Goal: Task Accomplishment & Management: Use online tool/utility

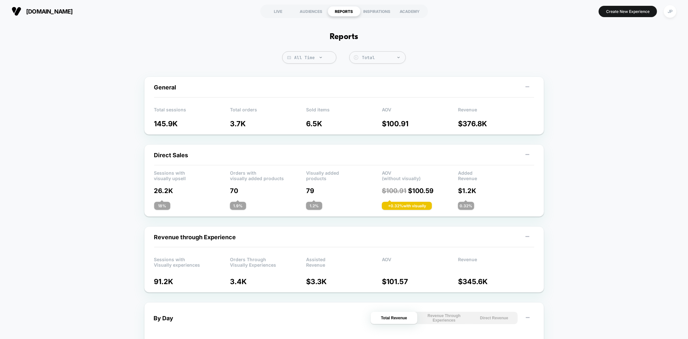
click at [615, 13] on button "Create New Experience" at bounding box center [628, 11] width 58 height 11
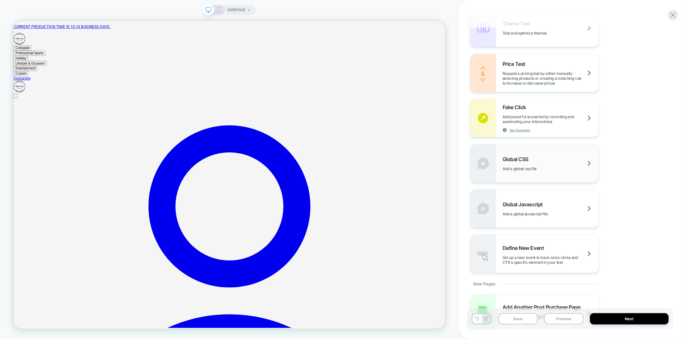
scroll to position [273, 0]
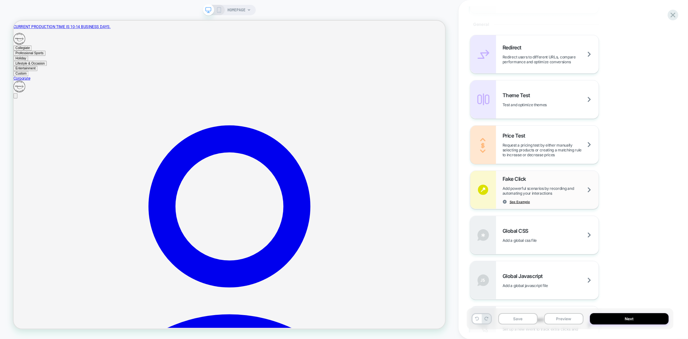
click at [521, 202] on span "See Example" at bounding box center [520, 201] width 20 height 5
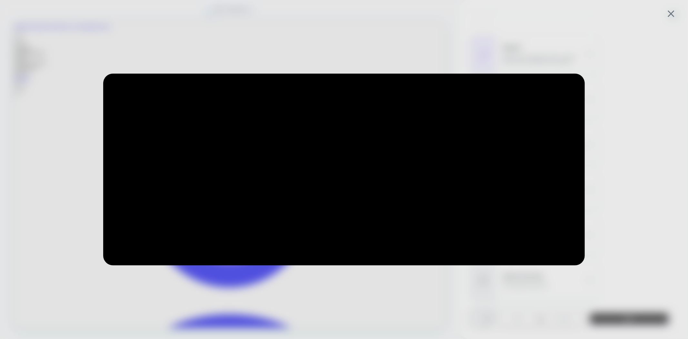
click at [632, 157] on div at bounding box center [344, 169] width 688 height 339
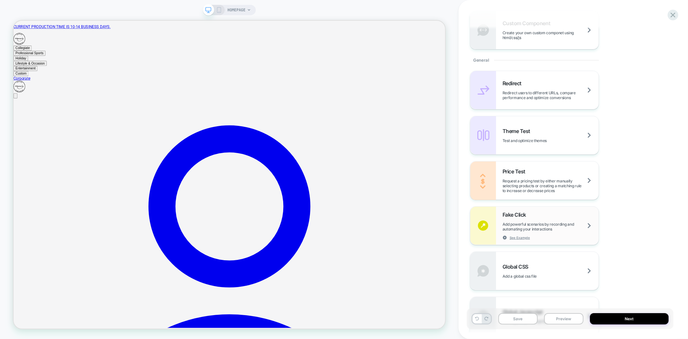
scroll to position [201, 0]
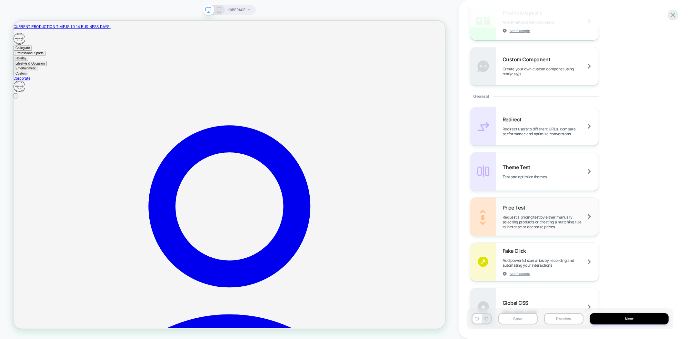
click at [565, 206] on div "Price Test Request a pricing test by either manually selecting products or crea…" at bounding box center [551, 216] width 96 height 25
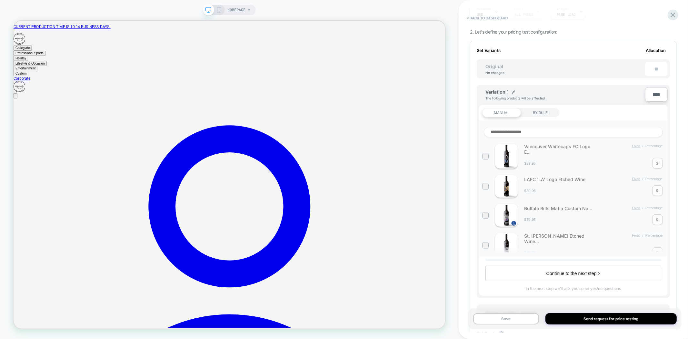
scroll to position [72, 0]
click at [661, 163] on div "Vancouver Whitecaps FC Logo E... Fixed / Percentage $39.95 $ *" at bounding box center [573, 155] width 182 height 25
click at [653, 145] on div "Vancouver Whitecaps FC Logo E... Fixed / Percentage $39.95 $ *" at bounding box center [573, 155] width 182 height 25
click at [644, 146] on div "Vancouver Whitecaps FC Logo E... Fixed / Percentage $39.95 $ *" at bounding box center [573, 155] width 182 height 25
click at [637, 146] on div "Vancouver Whitecaps FC Logo E... Fixed / Percentage $39.95 $ *" at bounding box center [573, 155] width 182 height 25
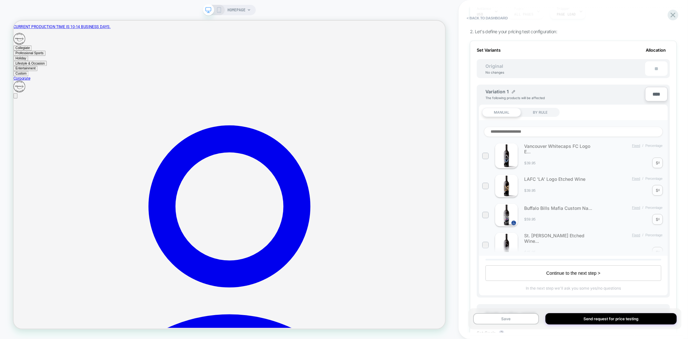
click at [653, 146] on div "Vancouver Whitecaps FC Logo E... Fixed / Percentage $39.95 $ *" at bounding box center [573, 155] width 182 height 25
click at [487, 157] on div at bounding box center [485, 155] width 5 height 5
click at [660, 146] on button "Percentage" at bounding box center [654, 145] width 21 height 5
click at [546, 116] on div "MANUAL BY RULE" at bounding box center [573, 112] width 189 height 15
click at [545, 112] on div "BY RULE" at bounding box center [540, 112] width 39 height 9
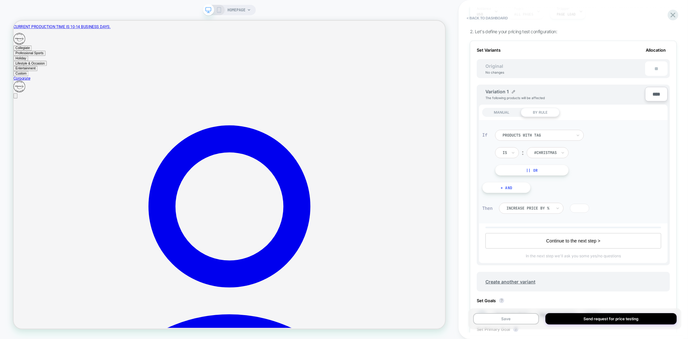
click at [568, 132] on div at bounding box center [537, 135] width 69 height 6
click at [549, 161] on div "products from collections" at bounding box center [542, 162] width 82 height 10
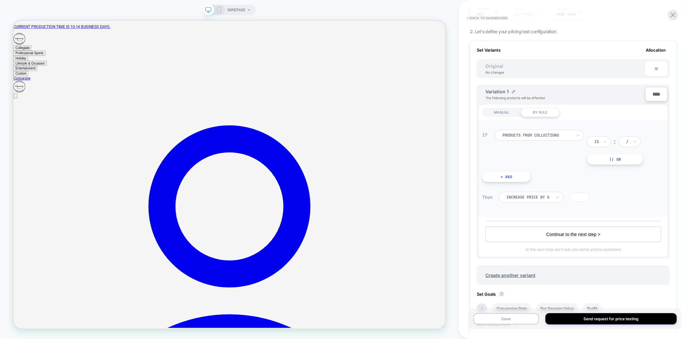
click at [549, 194] on div "Increase Price by %" at bounding box center [531, 197] width 65 height 11
click at [553, 178] on div "If products from collections Is ︰ / || Or + And" at bounding box center [573, 156] width 189 height 72
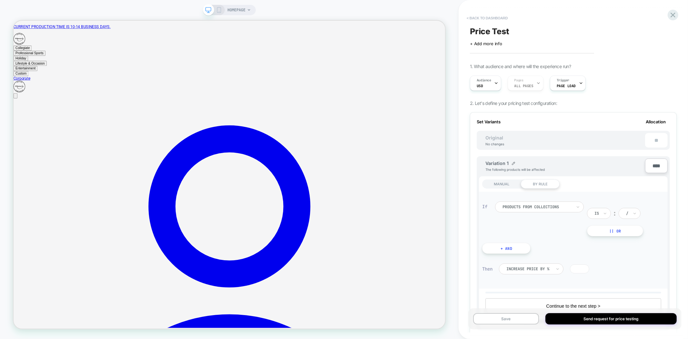
click at [487, 18] on button "< back to dashboard" at bounding box center [487, 18] width 47 height 10
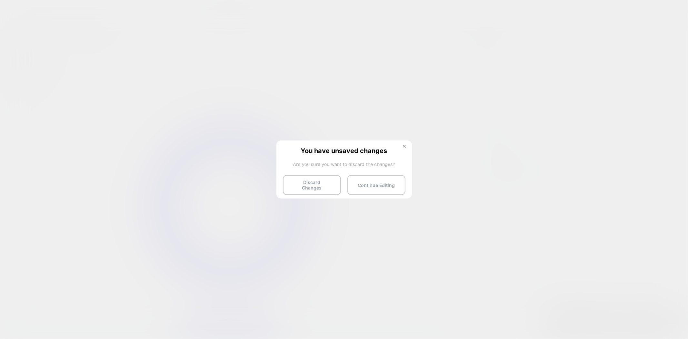
click at [407, 146] on button at bounding box center [404, 146] width 7 height 5
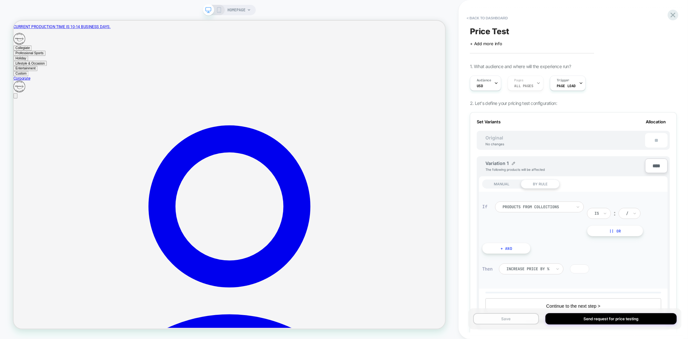
click at [520, 318] on button "Save" at bounding box center [506, 318] width 66 height 11
click at [670, 18] on icon at bounding box center [673, 15] width 9 height 9
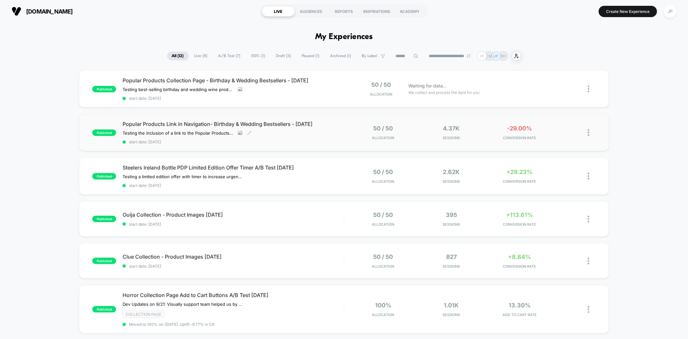
click at [335, 137] on div "Popular Products Link in Navigation- Birthday & Wedding Bestsellers - [DATE] Te…" at bounding box center [233, 133] width 221 height 24
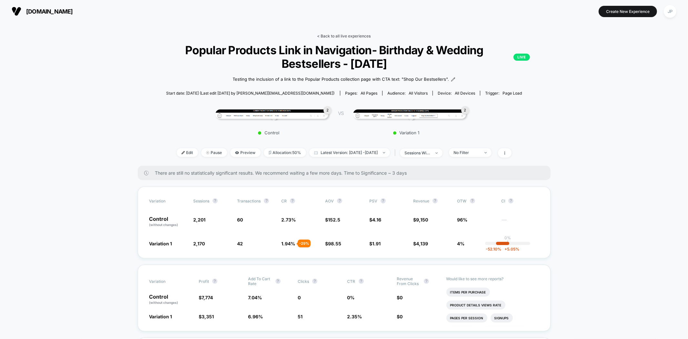
click at [343, 36] on link "< Back to all live experiences" at bounding box center [345, 36] width 54 height 5
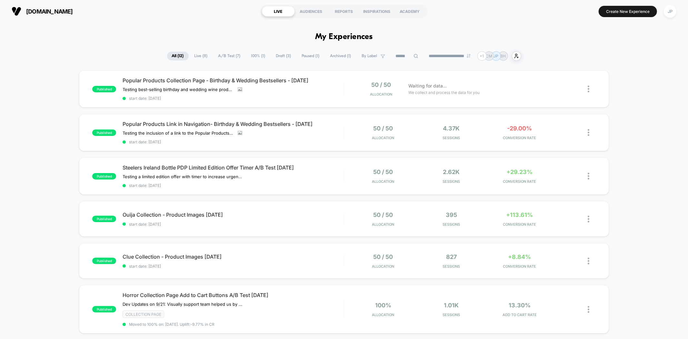
click at [643, 59] on div "**********" at bounding box center [344, 55] width 688 height 9
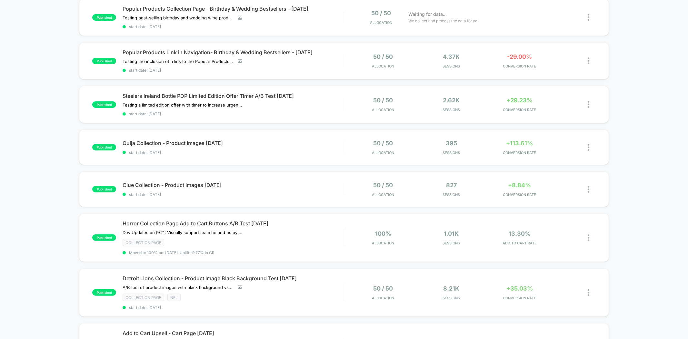
click at [646, 85] on div "published Popular Products Collection Page - Birthday & Wedding Bestsellers - […" at bounding box center [344, 294] width 688 height 590
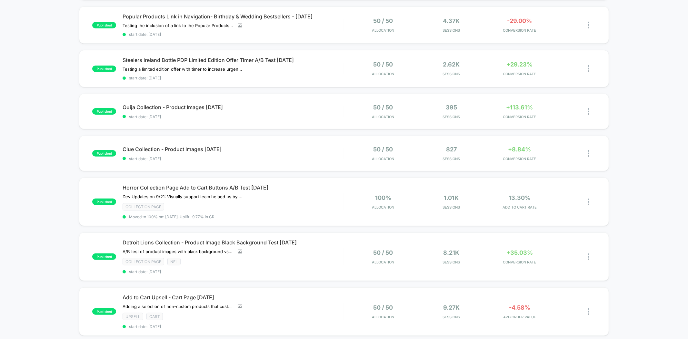
click at [646, 85] on div "published Popular Products Collection Page - Birthday & Wedding Bestsellers - […" at bounding box center [344, 258] width 688 height 590
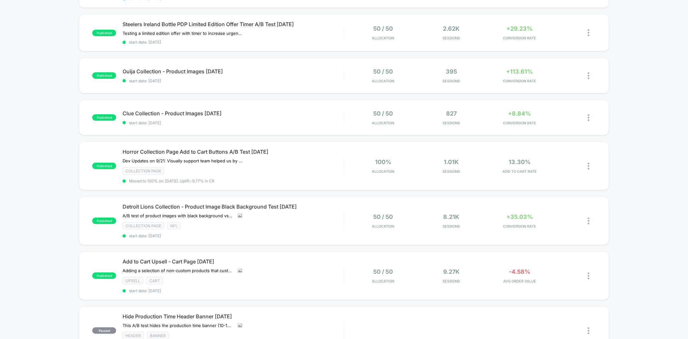
click at [646, 85] on div "published Popular Products Collection Page - Birthday & Wedding Bestsellers - […" at bounding box center [344, 222] width 688 height 590
